Goal: Check status: Check status

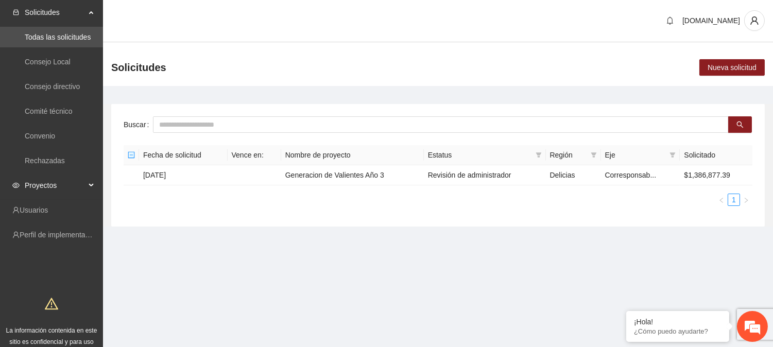
click at [41, 186] on span "Proyectos" at bounding box center [55, 185] width 61 height 21
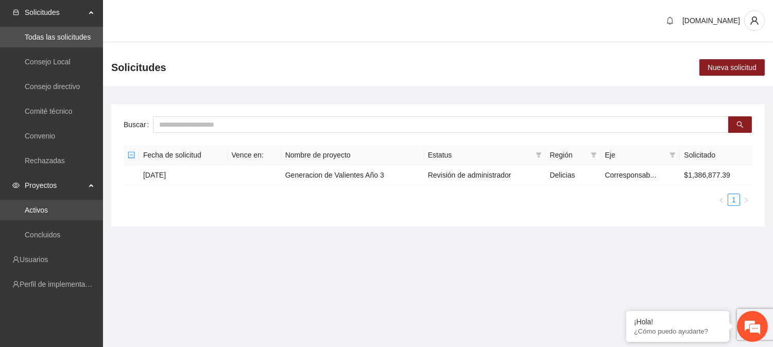
click at [43, 206] on link "Activos" at bounding box center [36, 210] width 23 height 8
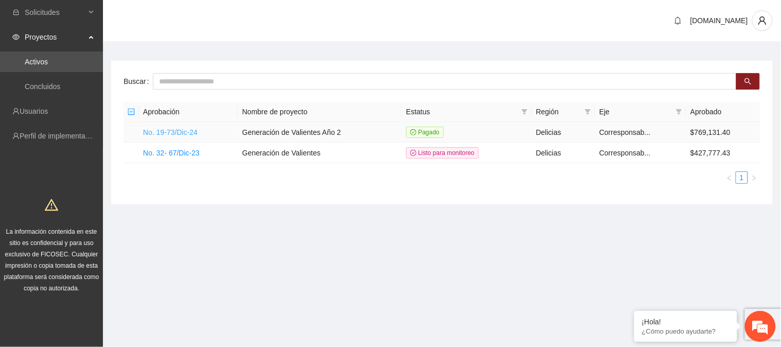
click at [167, 132] on link "No. 19-73/Dic-24" at bounding box center [170, 132] width 55 height 8
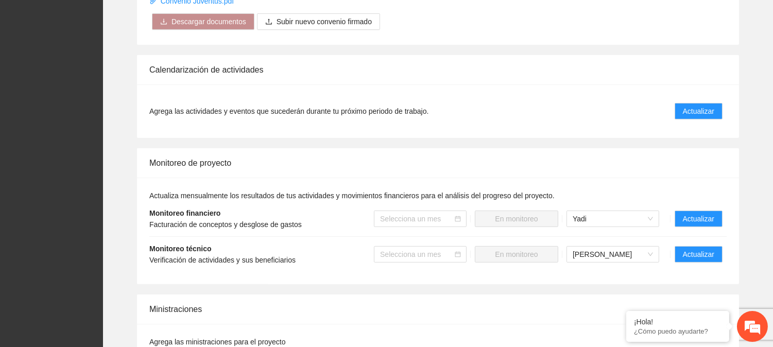
scroll to position [840, 0]
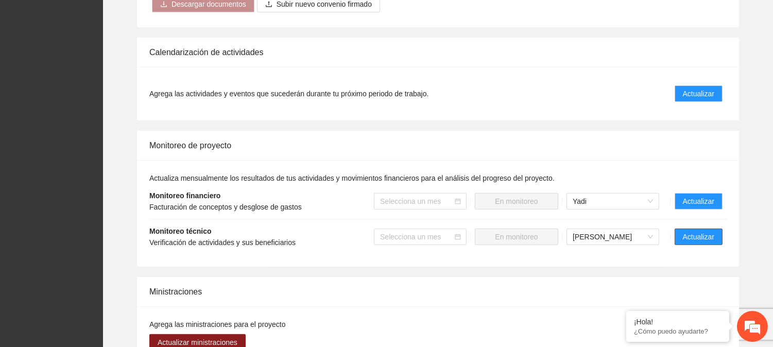
click at [701, 244] on button "Actualizar" at bounding box center [698, 237] width 48 height 16
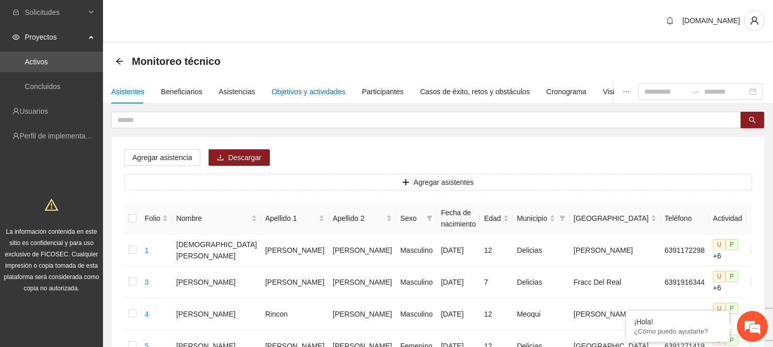
click at [324, 95] on div "Objetivos y actividades" at bounding box center [309, 91] width 74 height 11
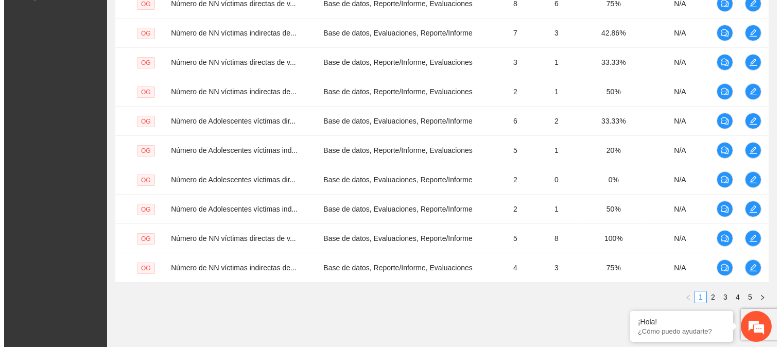
scroll to position [326, 0]
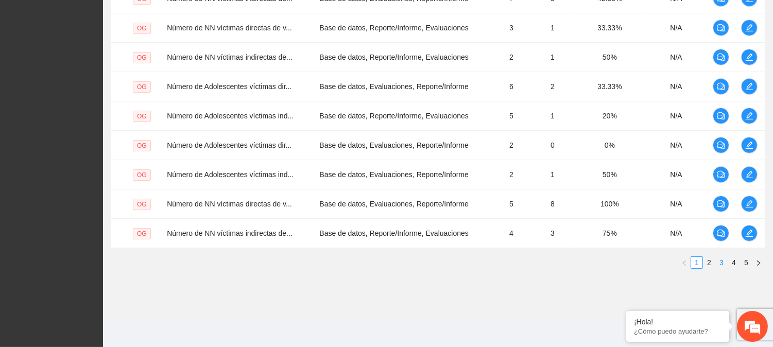
click at [718, 267] on link "3" at bounding box center [721, 262] width 11 height 11
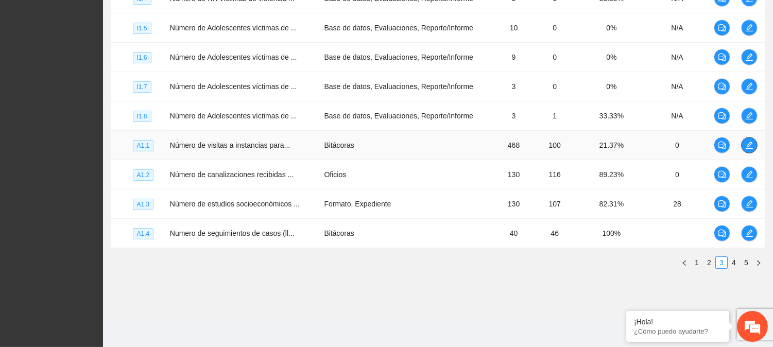
click at [746, 143] on icon "edit" at bounding box center [749, 145] width 8 height 8
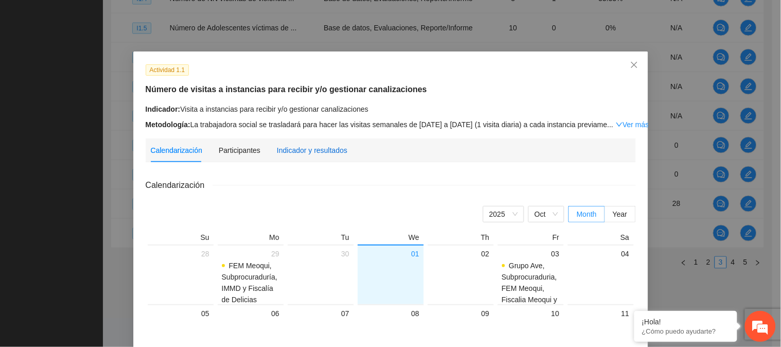
click at [308, 153] on div "Indicador y resultados" at bounding box center [312, 150] width 71 height 11
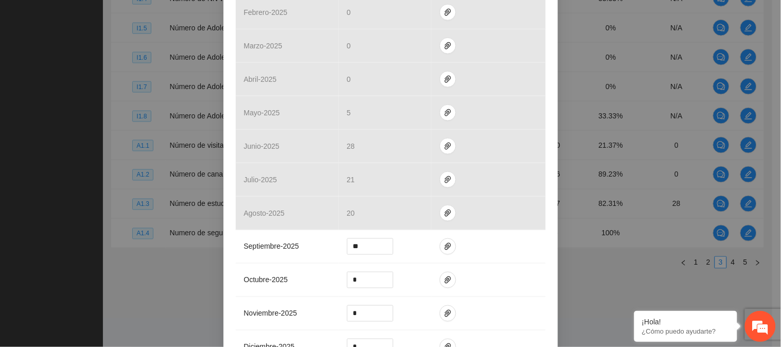
scroll to position [275, 0]
drag, startPoint x: 772, startPoint y: 146, endPoint x: 780, endPoint y: 127, distance: 20.8
click at [780, 127] on div "Actividad 1.1 Número de visitas a instancias para recibir y/o gestionar canaliz…" at bounding box center [390, 173] width 781 height 347
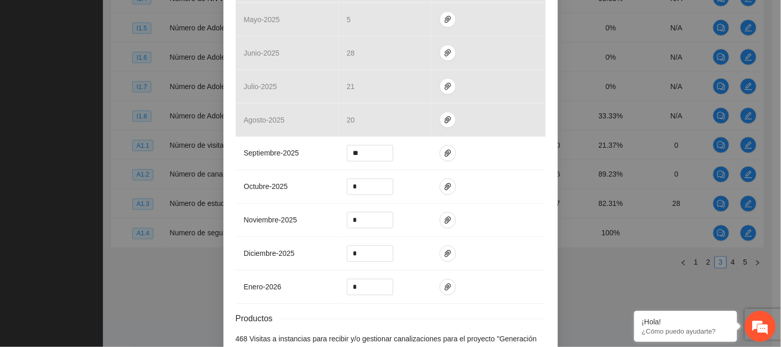
scroll to position [0, 0]
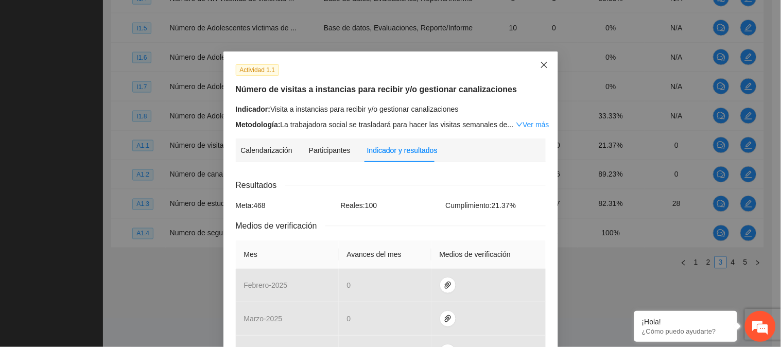
click at [540, 65] on icon "close" at bounding box center [544, 65] width 8 height 8
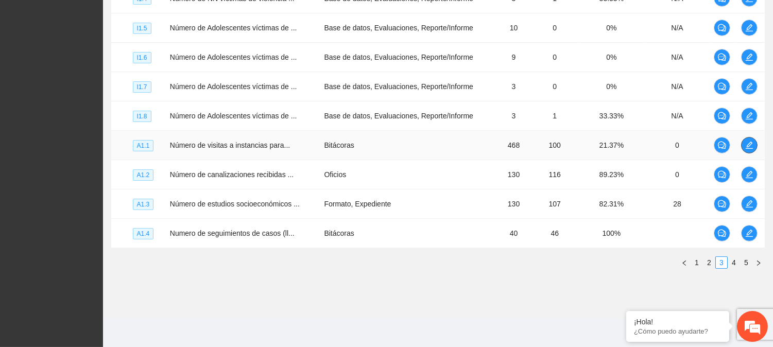
click at [745, 144] on icon "edit" at bounding box center [749, 145] width 8 height 8
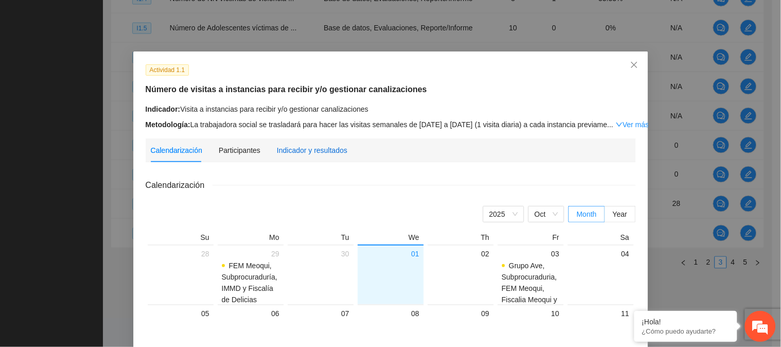
click at [290, 155] on div "Indicador y resultados" at bounding box center [312, 150] width 71 height 11
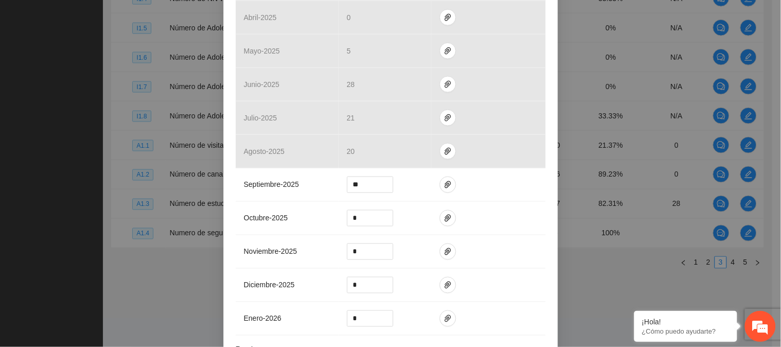
scroll to position [341, 0]
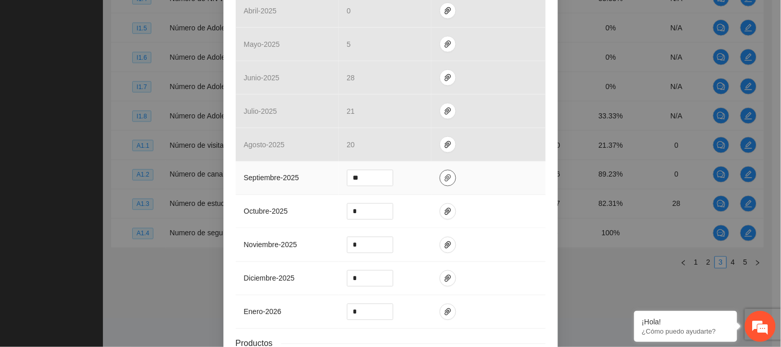
click at [446, 179] on span "paper-clip" at bounding box center [447, 178] width 15 height 8
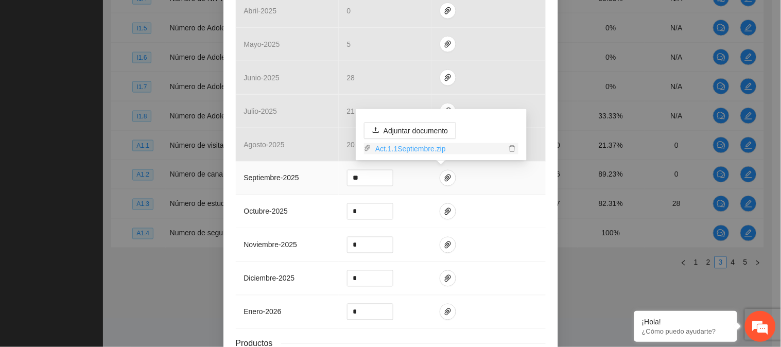
click at [428, 152] on link "Act.1.1Septiembre.zip" at bounding box center [438, 148] width 135 height 11
click at [540, 206] on td at bounding box center [488, 211] width 114 height 33
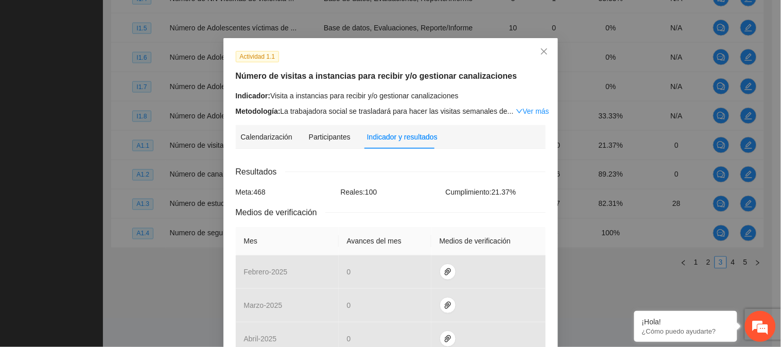
scroll to position [12, 0]
click at [541, 57] on icon "close" at bounding box center [544, 52] width 8 height 8
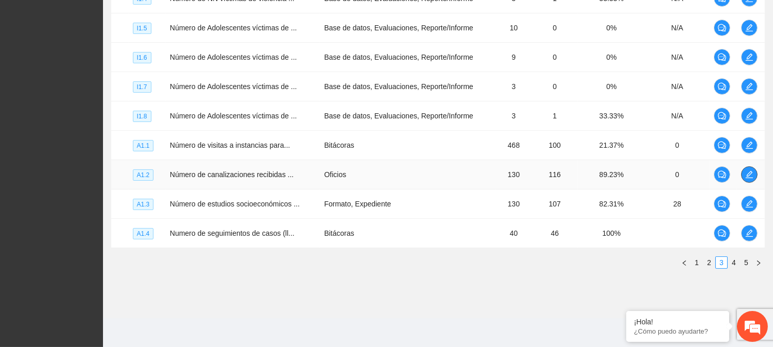
click at [748, 170] on icon "edit" at bounding box center [749, 174] width 8 height 8
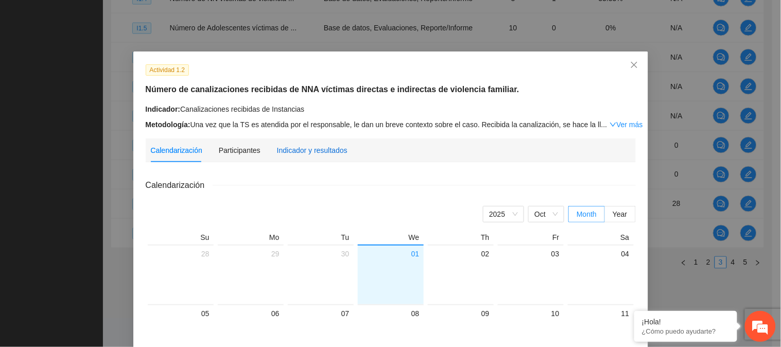
click at [314, 149] on div "Indicador y resultados" at bounding box center [312, 150] width 71 height 11
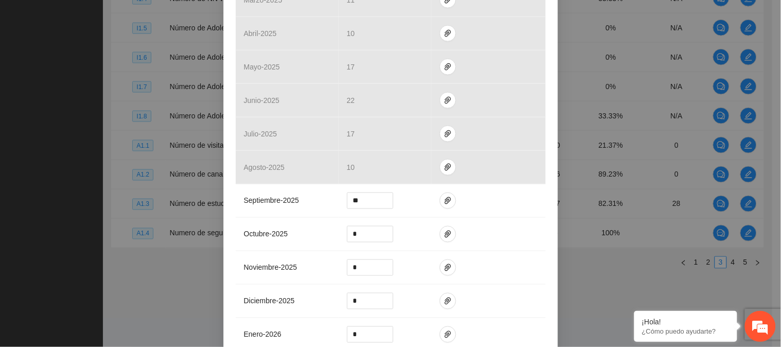
scroll to position [339, 0]
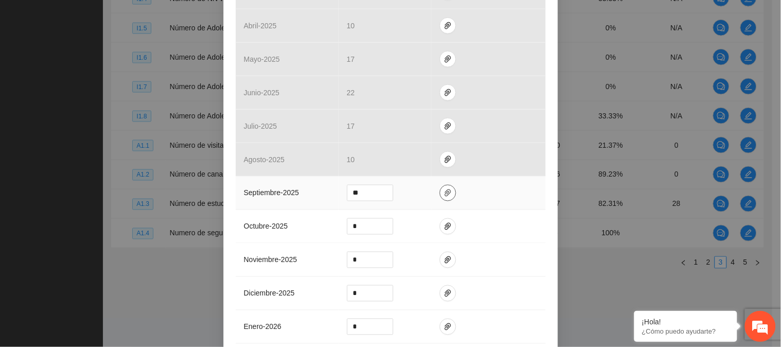
click at [445, 194] on icon "paper-clip" at bounding box center [448, 192] width 6 height 7
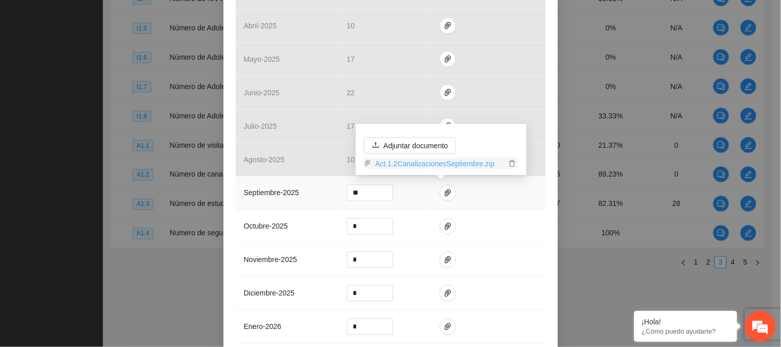
click at [443, 167] on link "Act.1.2CanalizacionesSeptiembre.zip" at bounding box center [438, 163] width 135 height 11
click at [457, 161] on link "Act.1.2CanalizacionesSeptiembre.zip" at bounding box center [438, 163] width 135 height 11
click at [553, 89] on div "Actividad 1.2 Número de canalizaciones recibidas de NNA víctimas directas e ind…" at bounding box center [390, 173] width 781 height 347
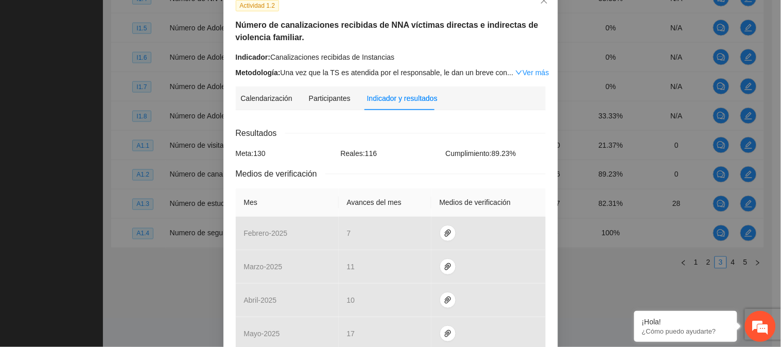
scroll to position [0, 0]
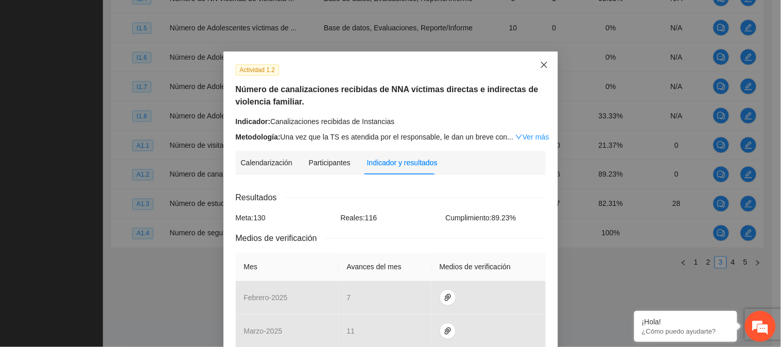
click at [541, 63] on icon "close" at bounding box center [544, 65] width 6 height 6
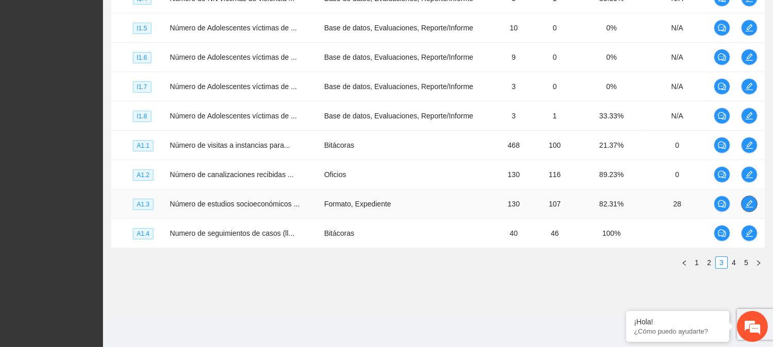
click at [750, 201] on icon "edit" at bounding box center [749, 204] width 8 height 8
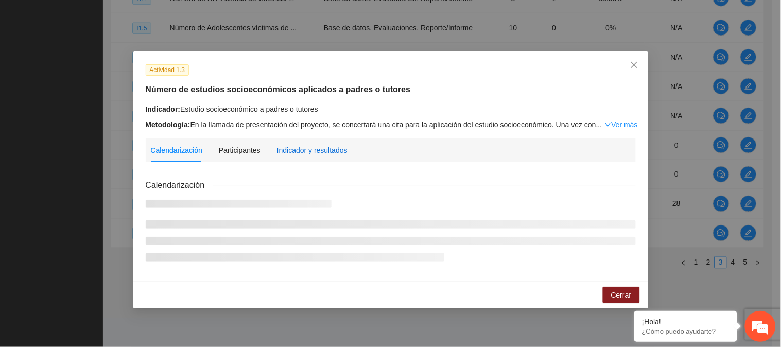
click at [302, 146] on div "Indicador y resultados" at bounding box center [312, 150] width 71 height 11
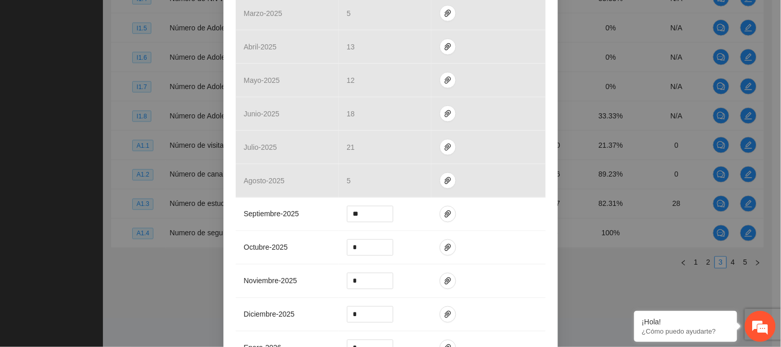
scroll to position [317, 0]
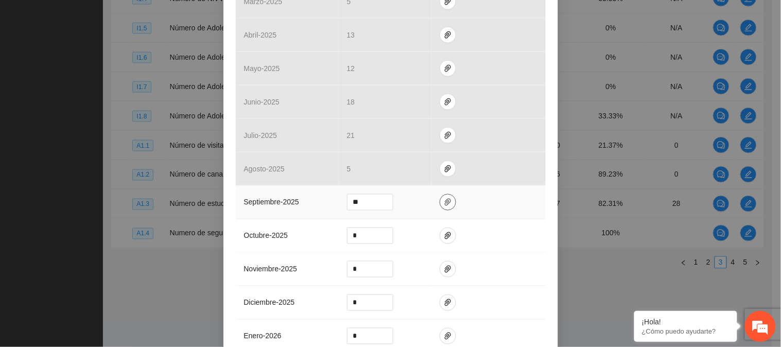
click at [440, 199] on span "paper-clip" at bounding box center [447, 202] width 15 height 8
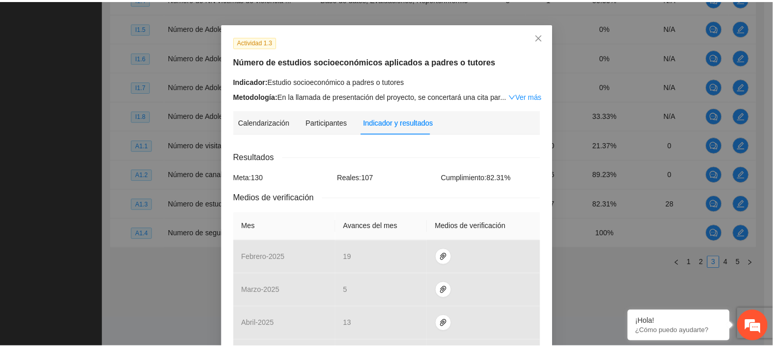
scroll to position [24, 0]
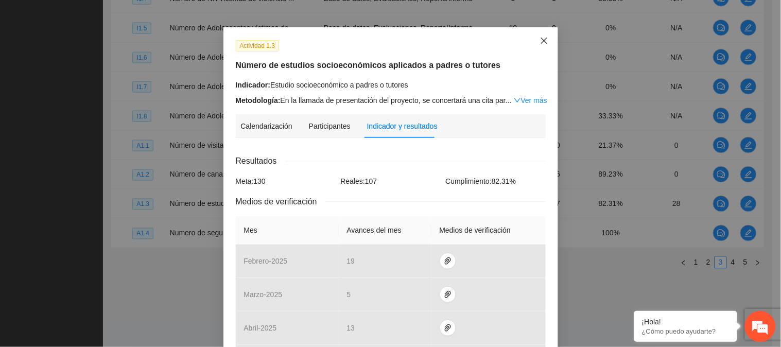
click at [540, 40] on icon "close" at bounding box center [544, 41] width 8 height 8
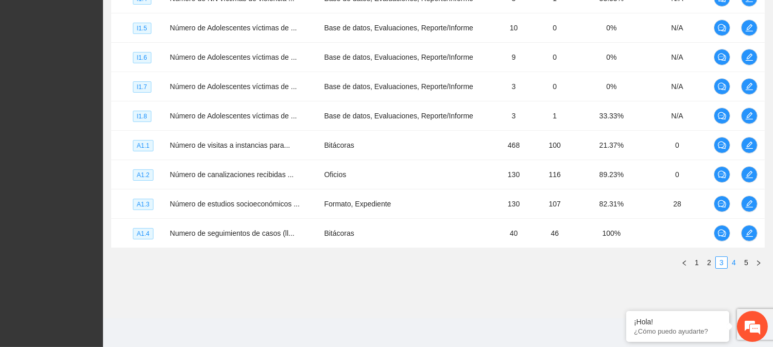
click at [734, 263] on link "4" at bounding box center [733, 262] width 11 height 11
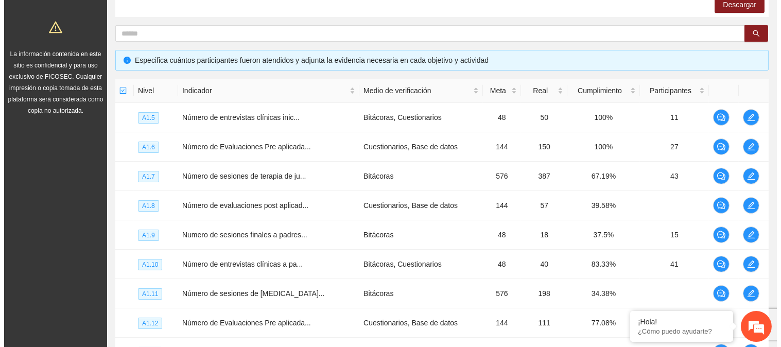
scroll to position [181, 0]
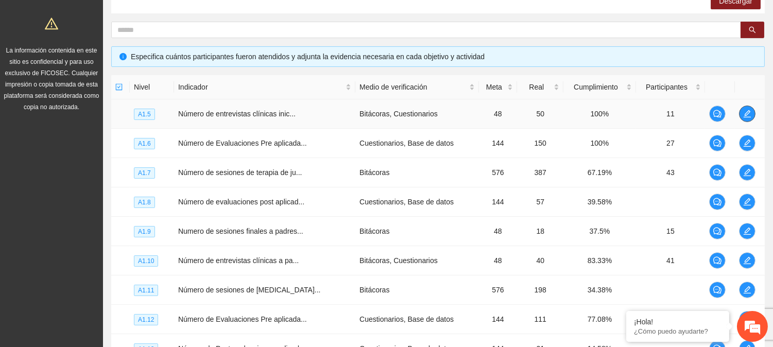
click at [748, 114] on icon "edit" at bounding box center [747, 114] width 8 height 8
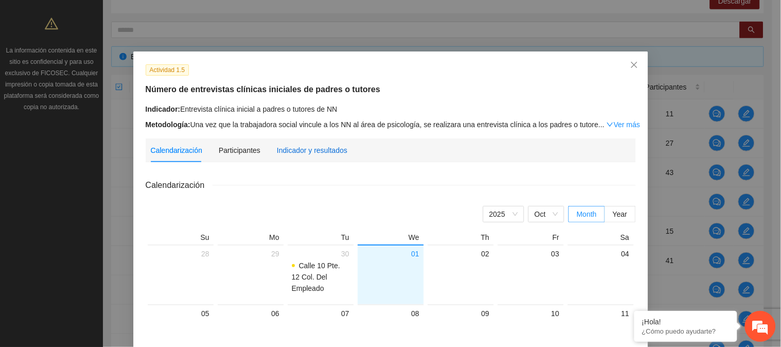
click at [317, 145] on div "Indicador y resultados" at bounding box center [312, 150] width 71 height 11
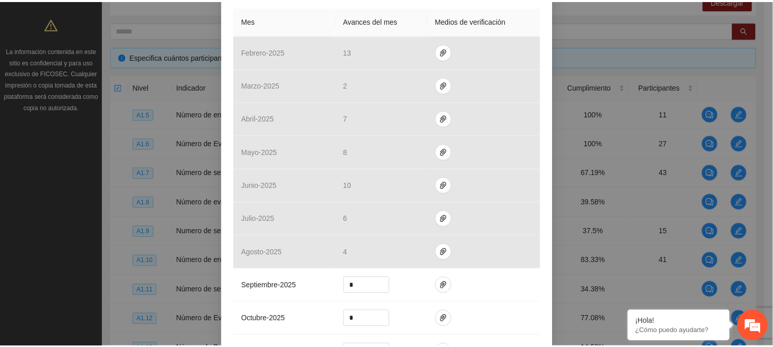
scroll to position [0, 0]
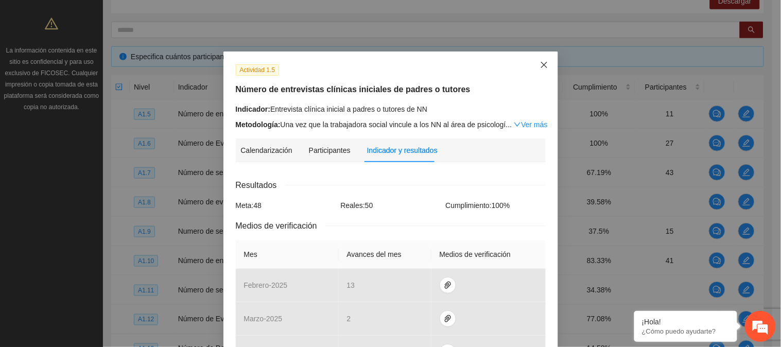
click at [542, 62] on icon "close" at bounding box center [544, 65] width 8 height 8
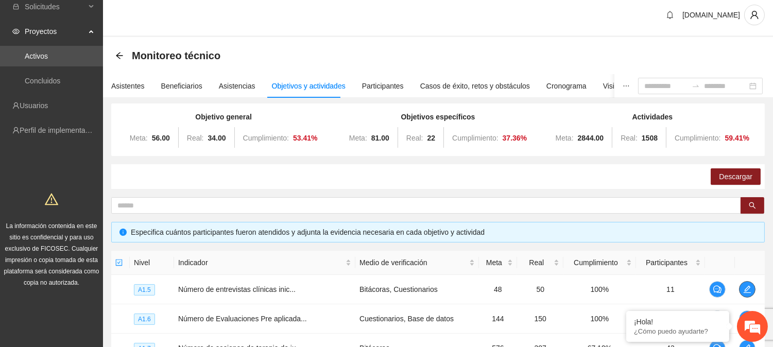
scroll to position [1, 0]
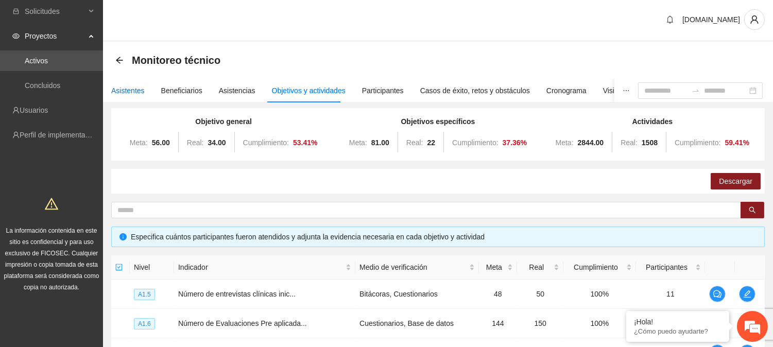
click at [135, 94] on div "Asistentes" at bounding box center [127, 90] width 33 height 11
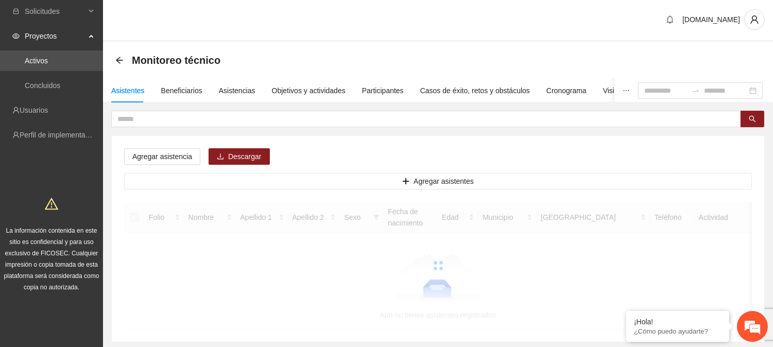
scroll to position [0, 0]
